Goal: Task Accomplishment & Management: Use online tool/utility

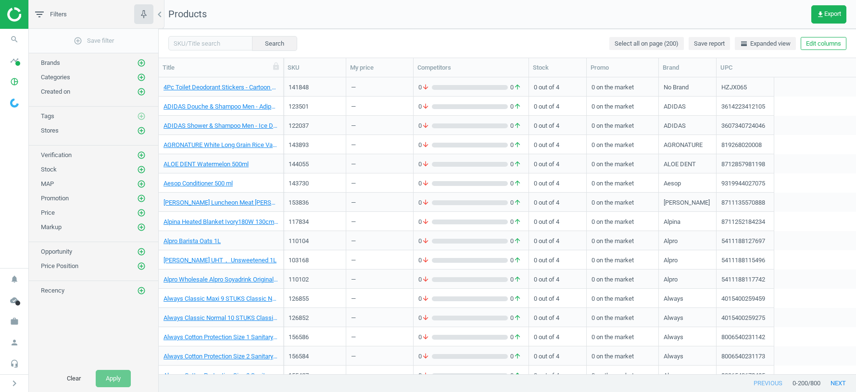
scroll to position [297, 697]
click at [13, 321] on icon "work" at bounding box center [14, 322] width 18 height 18
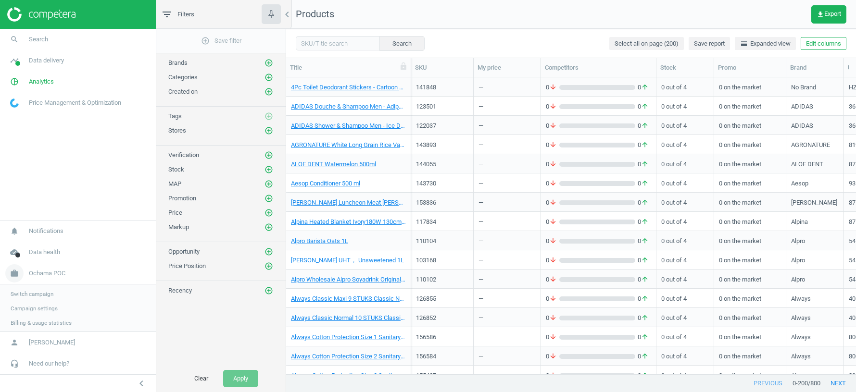
scroll to position [0, 0]
click at [43, 291] on span "Switch campaign" at bounding box center [32, 294] width 43 height 8
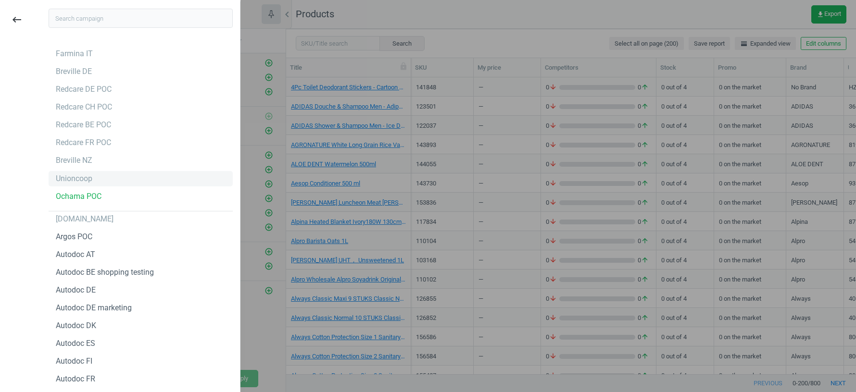
click at [82, 177] on div "Unioncoop" at bounding box center [74, 179] width 37 height 11
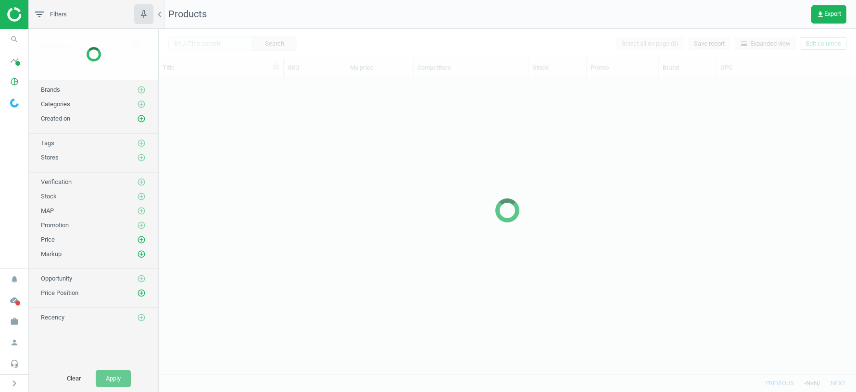
scroll to position [297, 697]
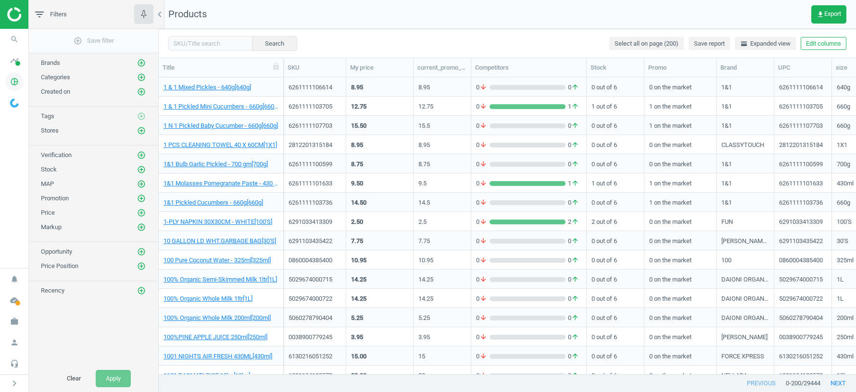
click at [15, 80] on icon "pie_chart_outlined" at bounding box center [14, 82] width 18 height 18
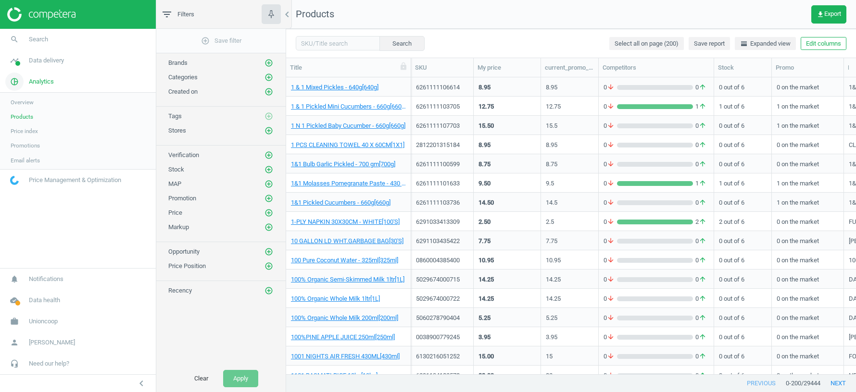
scroll to position [297, 570]
click at [50, 64] on span "Data delivery" at bounding box center [46, 60] width 35 height 9
click at [29, 98] on span "Matches dashboard" at bounding box center [36, 96] width 50 height 8
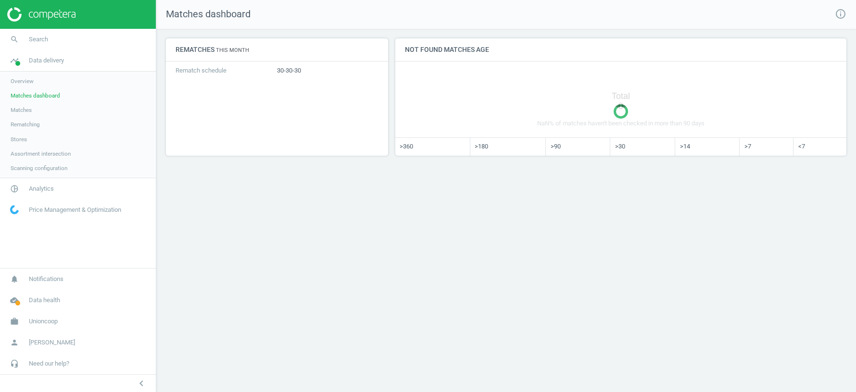
click at [28, 112] on span "Matches" at bounding box center [21, 110] width 21 height 8
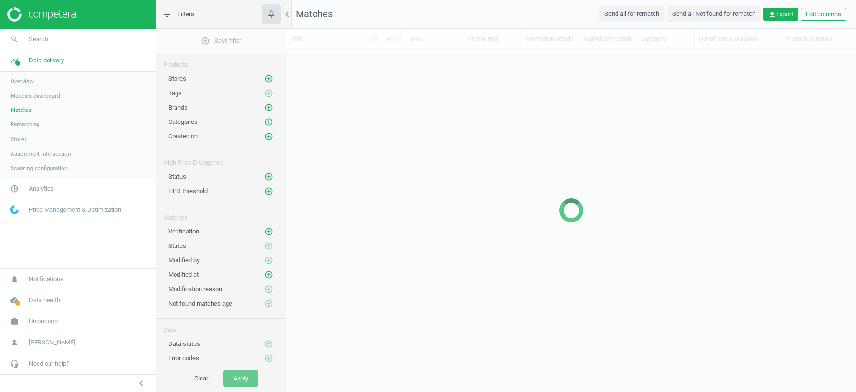
scroll to position [326, 570]
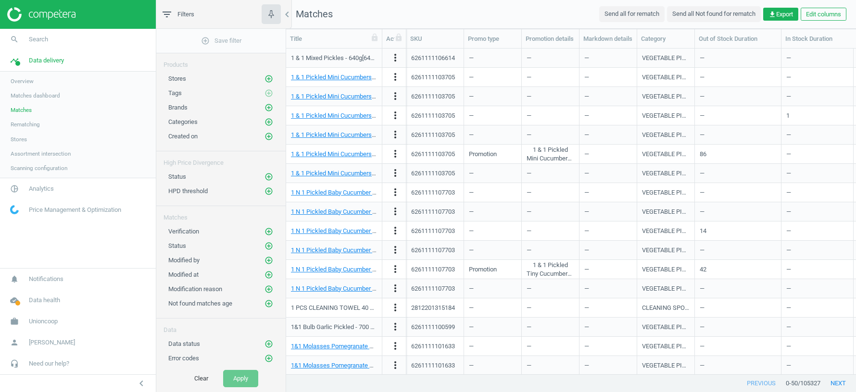
click at [274, 240] on div "Status add_circle_outline" at bounding box center [220, 244] width 129 height 14
click at [272, 242] on icon "add_circle_outline" at bounding box center [269, 246] width 9 height 9
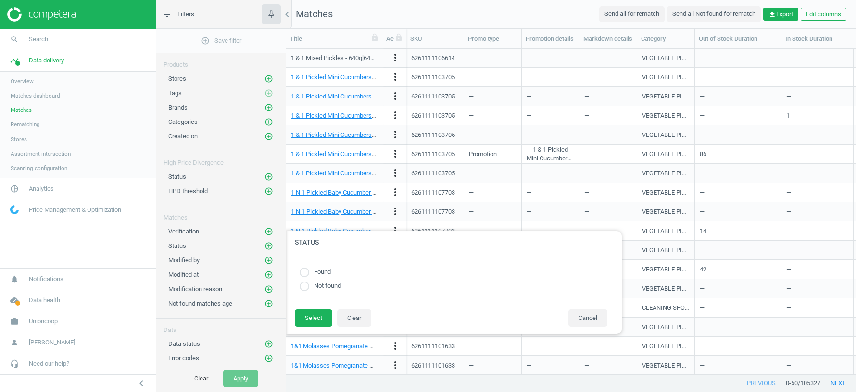
click at [304, 271] on input "radio" at bounding box center [305, 273] width 10 height 10
radio input "true"
click at [320, 320] on button "Select" at bounding box center [314, 318] width 38 height 17
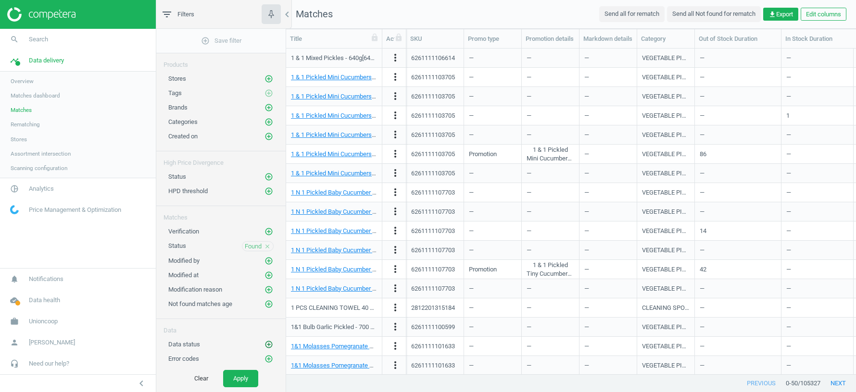
click at [269, 341] on icon "add_circle_outline" at bounding box center [269, 345] width 9 height 9
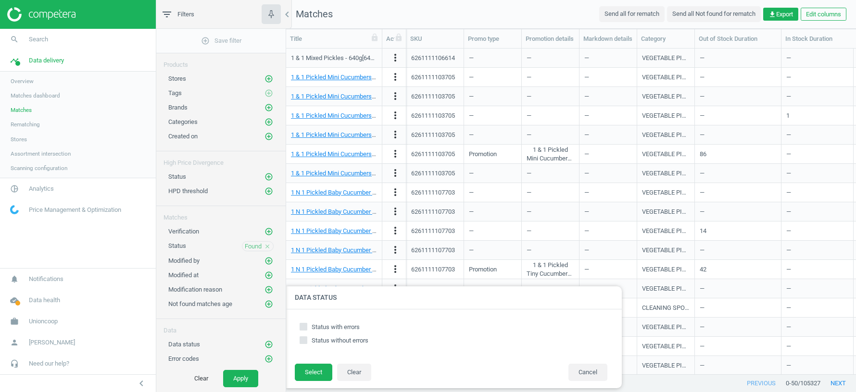
click at [303, 341] on input "Status without errors" at bounding box center [304, 340] width 6 height 6
checkbox input "true"
click at [316, 374] on button "Select" at bounding box center [314, 372] width 38 height 17
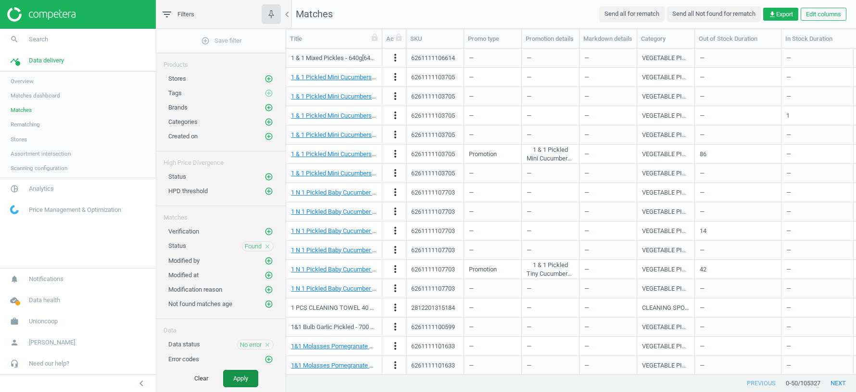
click at [246, 378] on button "Apply" at bounding box center [240, 378] width 35 height 17
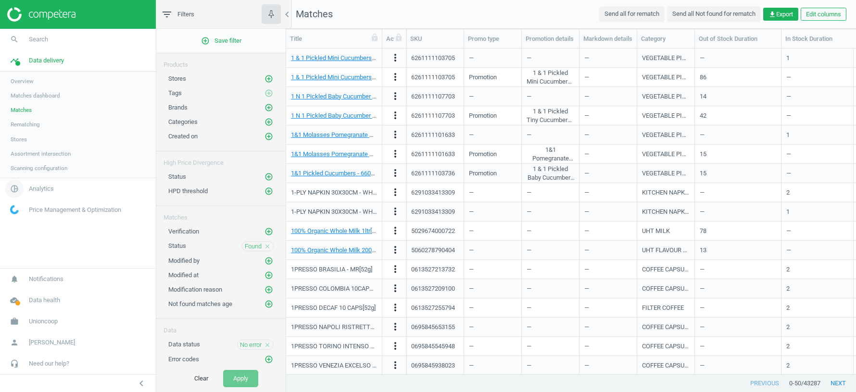
click at [39, 191] on span "Analytics" at bounding box center [41, 189] width 25 height 9
click at [22, 117] on span "Products" at bounding box center [22, 117] width 23 height 8
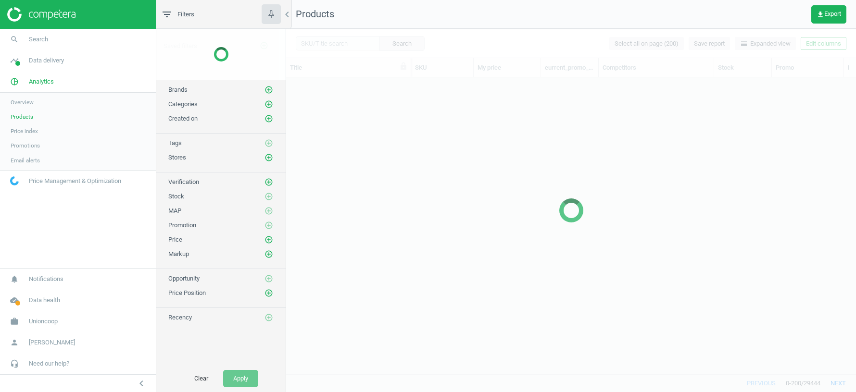
scroll to position [297, 570]
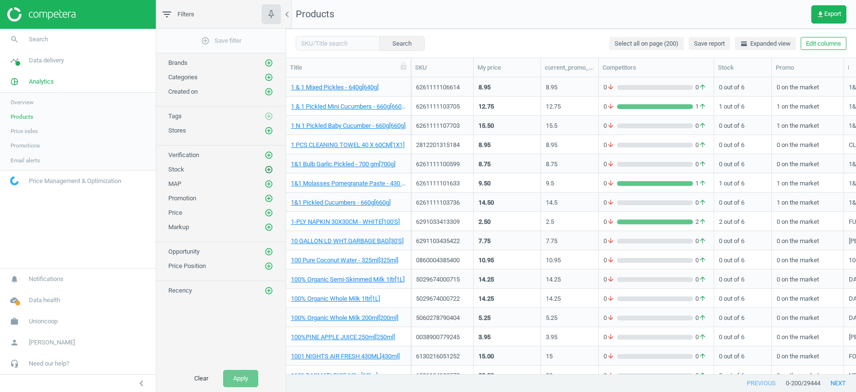
click at [272, 167] on icon "add_circle_outline" at bounding box center [269, 169] width 9 height 9
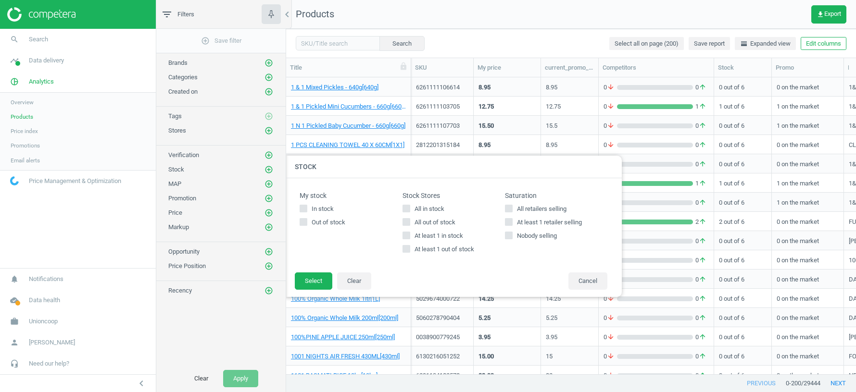
click at [404, 251] on input "At least 1 out of stock" at bounding box center [406, 249] width 6 height 6
checkbox input "false"
click at [202, 321] on div "add_circle_outline Save filter Brands add_circle_outline Categories add_circle_…" at bounding box center [220, 197] width 129 height 337
click at [589, 280] on button "Cancel" at bounding box center [588, 281] width 39 height 17
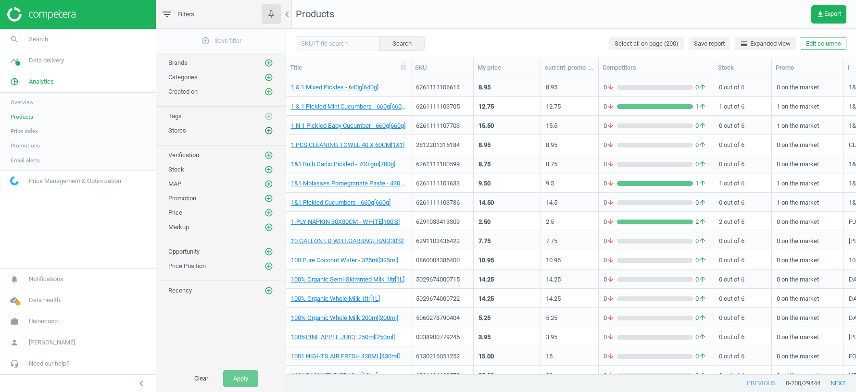
click at [271, 129] on icon "add_circle_outline" at bounding box center [269, 130] width 9 height 9
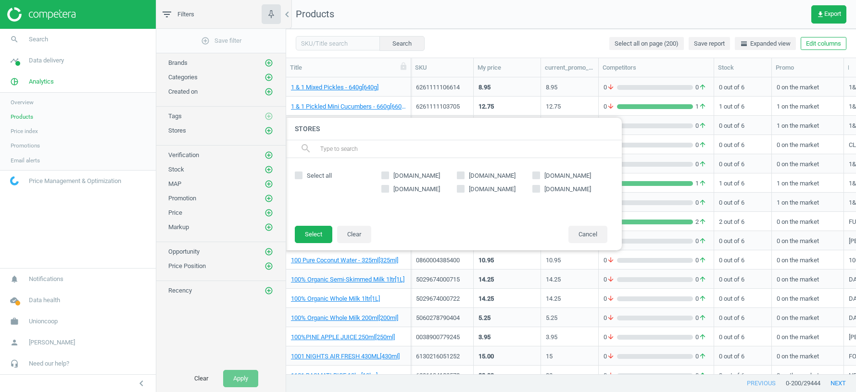
click at [304, 177] on label "Select all" at bounding box center [336, 176] width 82 height 9
click at [302, 177] on input "Select all" at bounding box center [299, 176] width 6 height 6
checkbox input "true"
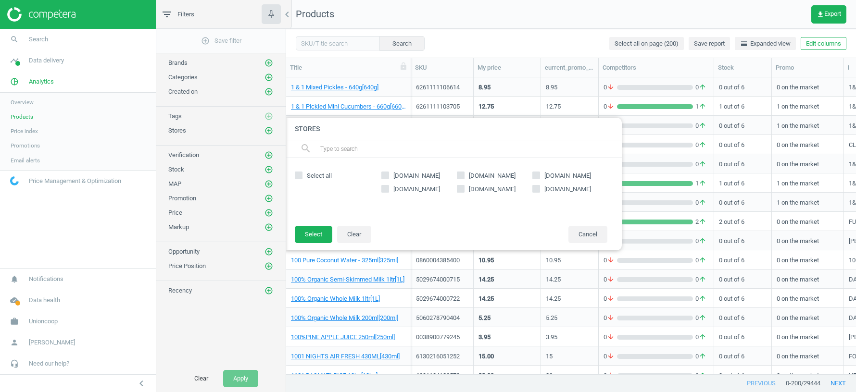
checkbox input "true"
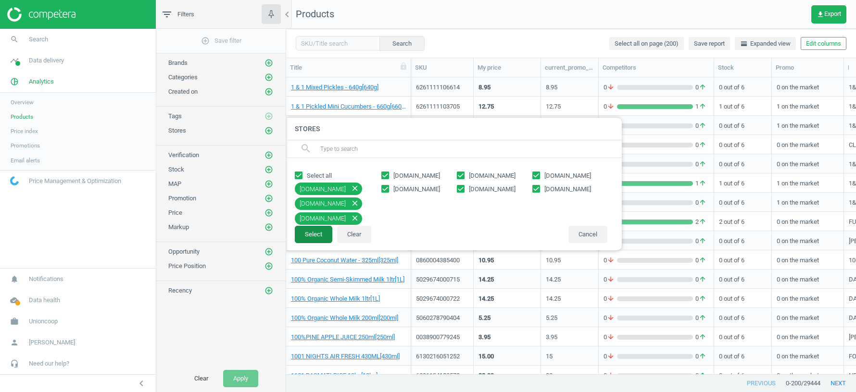
click at [319, 242] on button "Select" at bounding box center [314, 234] width 38 height 17
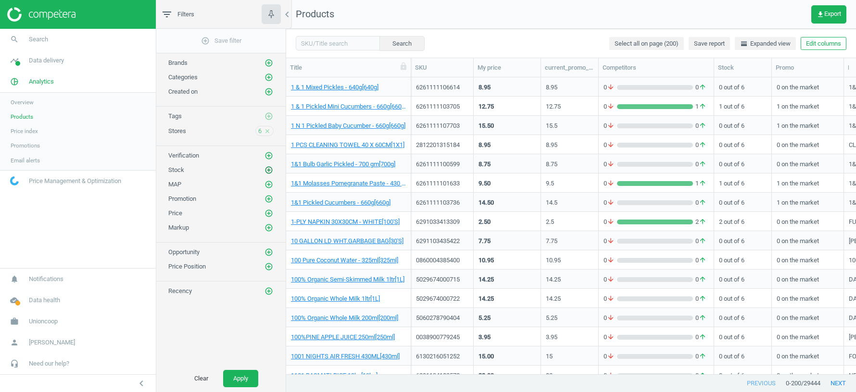
click at [271, 167] on icon "add_circle_outline" at bounding box center [269, 170] width 9 height 9
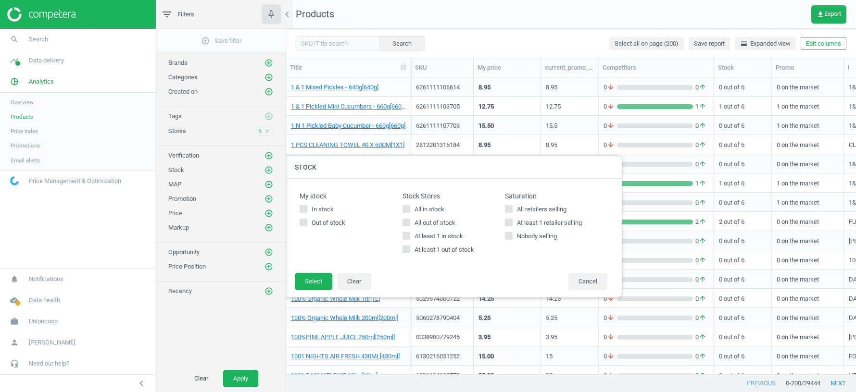
click at [405, 237] on input "At least 1 in stock" at bounding box center [406, 236] width 6 height 6
checkbox input "true"
click at [319, 275] on button "Select" at bounding box center [314, 281] width 38 height 17
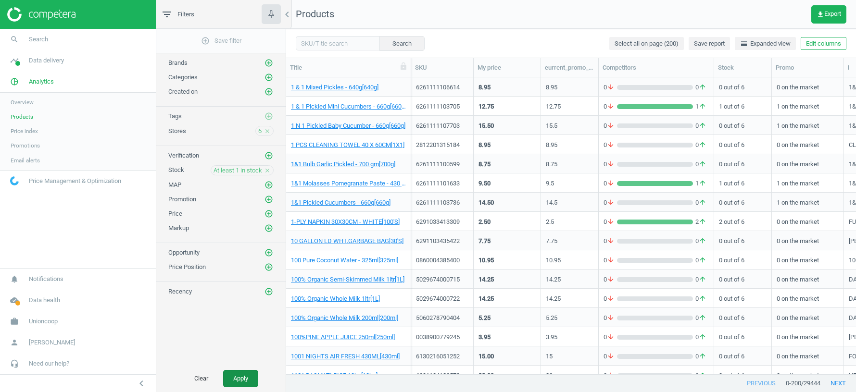
click at [239, 379] on button "Apply" at bounding box center [240, 378] width 35 height 17
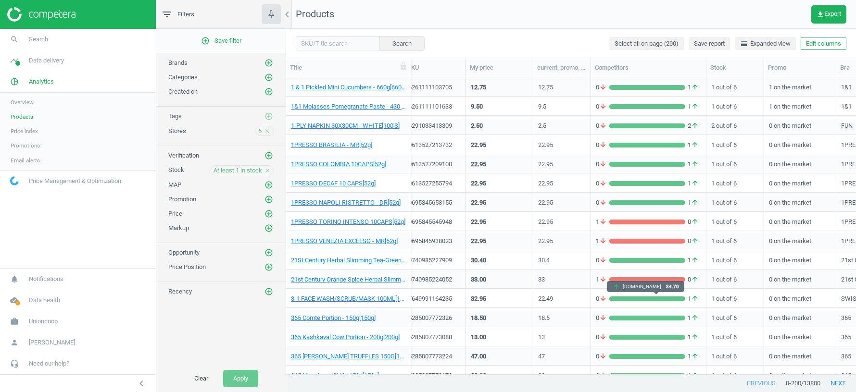
scroll to position [0, 170]
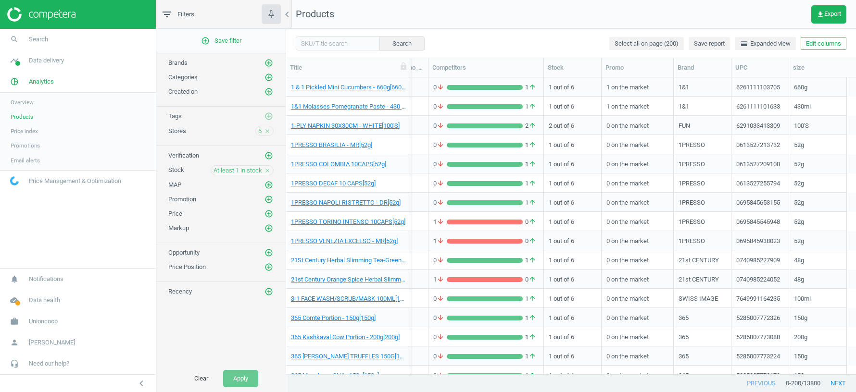
click at [268, 167] on icon "close" at bounding box center [267, 170] width 7 height 7
click at [266, 128] on icon "close" at bounding box center [267, 131] width 7 height 7
click at [827, 13] on span "get_app Export" at bounding box center [829, 15] width 25 height 8
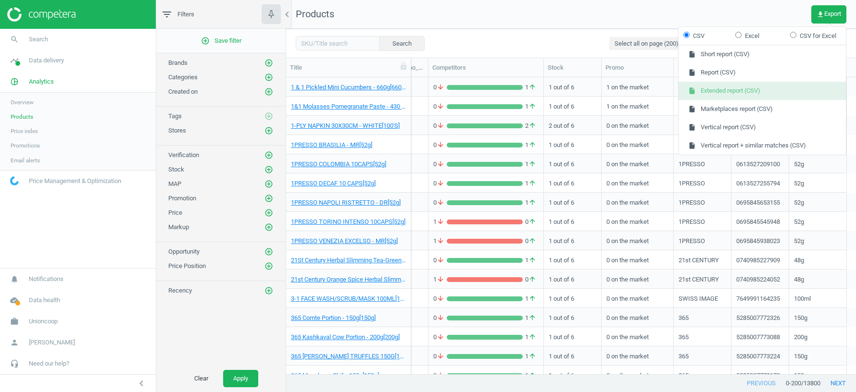
click at [739, 91] on button "insert_drive_file Extended report (CSV)" at bounding box center [762, 91] width 167 height 18
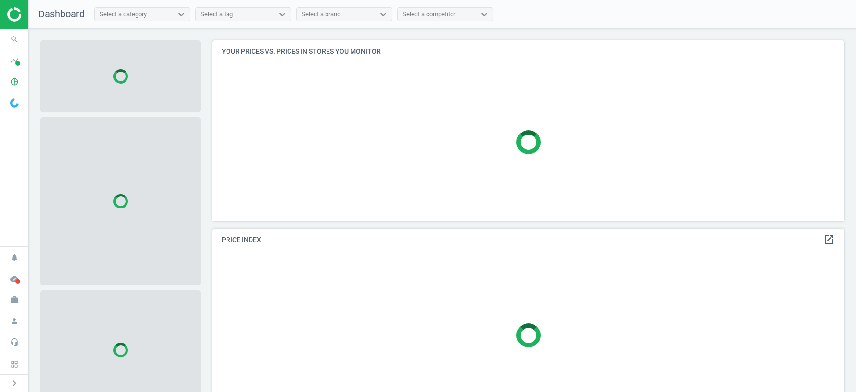
scroll to position [181, 632]
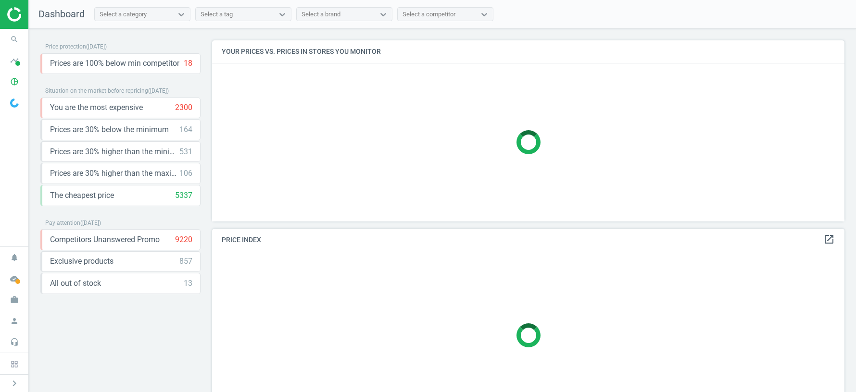
click at [15, 19] on img at bounding box center [41, 14] width 68 height 14
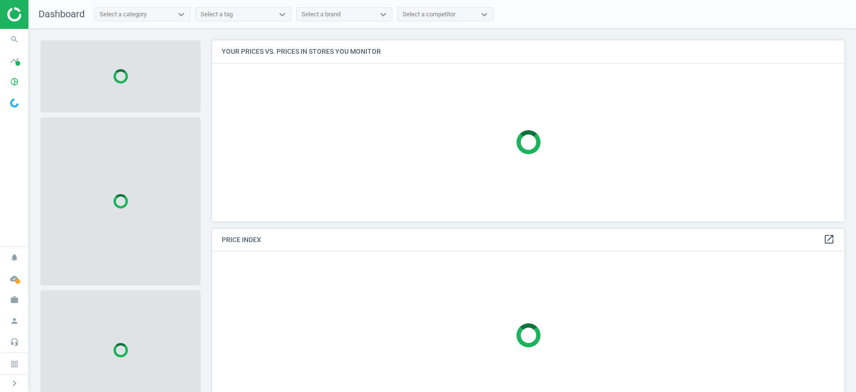
scroll to position [181, 632]
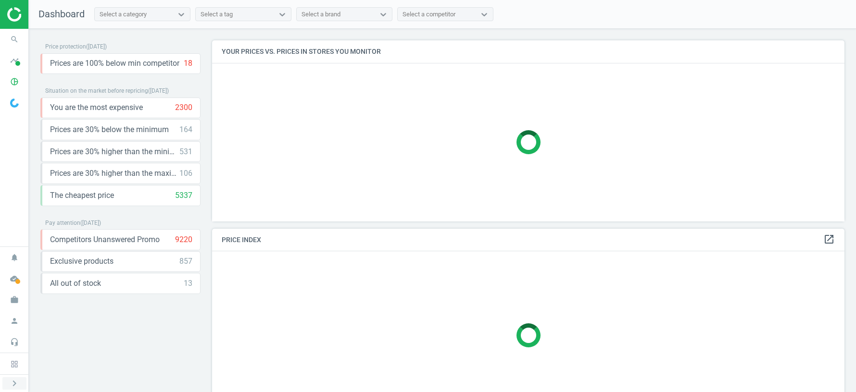
click at [15, 386] on icon "chevron_right" at bounding box center [15, 384] width 12 height 12
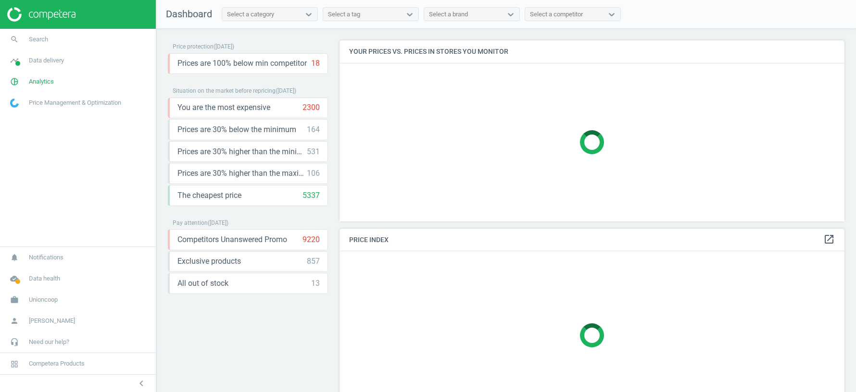
scroll to position [5, 5]
click at [71, 366] on span "Competera Products" at bounding box center [57, 364] width 56 height 9
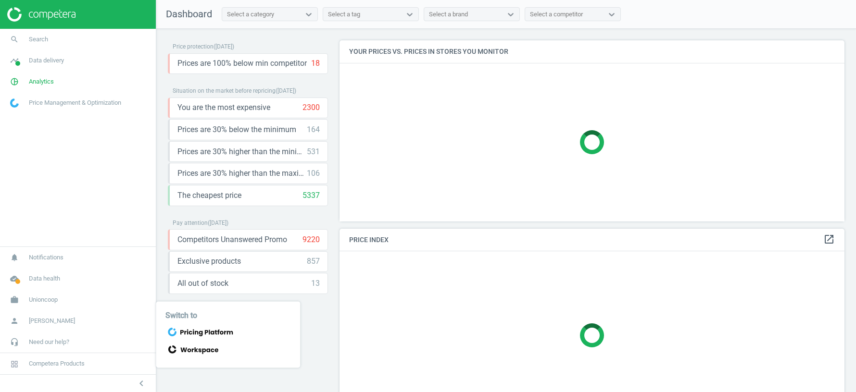
click at [204, 329] on icon at bounding box center [200, 332] width 70 height 13
